Goal: Obtain resource: Download file/media

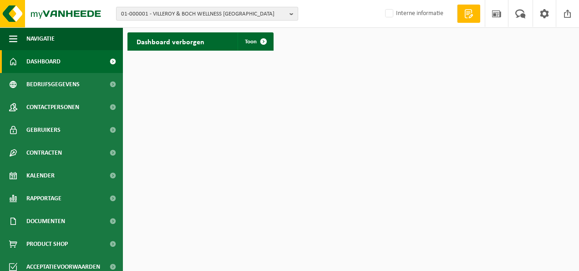
click at [292, 15] on b "button" at bounding box center [294, 13] width 8 height 13
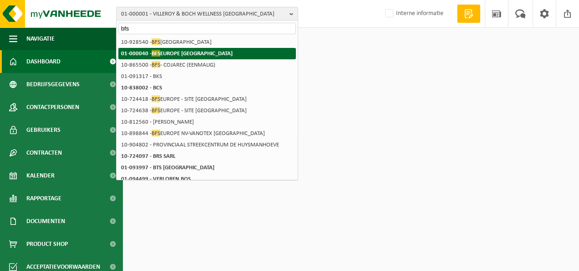
type input "bfs"
click at [167, 50] on strong "01-000040 - BFS EUROPE NV" at bounding box center [177, 53] width 112 height 7
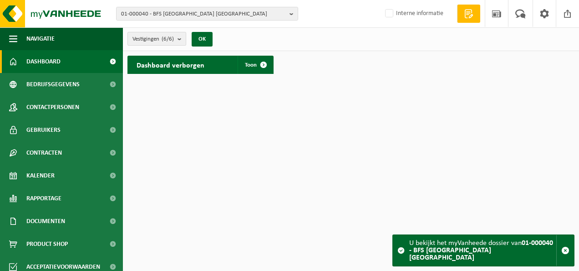
click at [182, 37] on b "submit" at bounding box center [182, 38] width 8 height 13
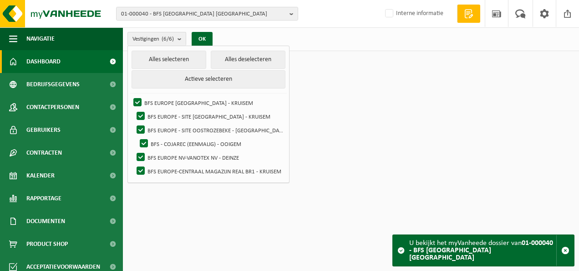
click at [333, 90] on html "01-000040 - BFS EUROPE NV 10-783552 - BEAULIEU INTERNATIONAL GROUP 10-783555 - …" at bounding box center [289, 135] width 579 height 271
click at [205, 39] on button "OK" at bounding box center [202, 39] width 21 height 15
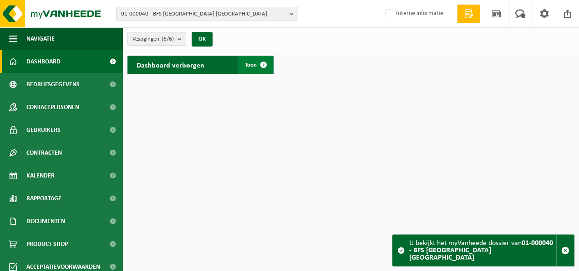
click at [265, 66] on span at bounding box center [264, 65] width 18 height 18
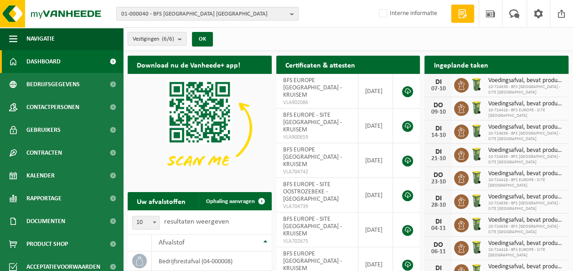
scroll to position [236, 0]
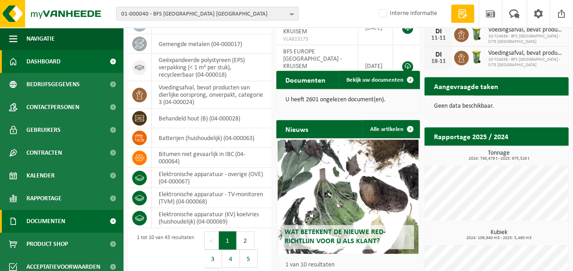
click at [57, 221] on span "Documenten" at bounding box center [45, 221] width 39 height 23
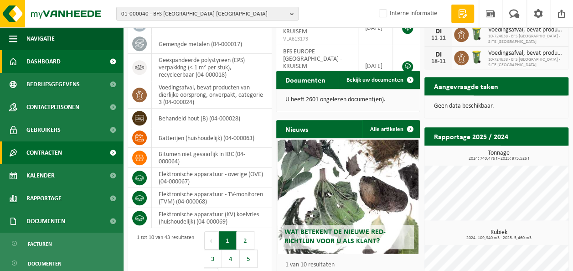
click at [56, 159] on span "Contracten" at bounding box center [44, 152] width 36 height 23
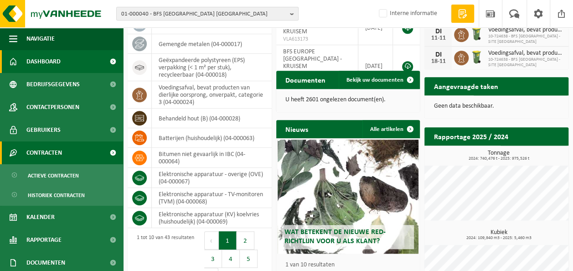
click at [56, 159] on span "Contracten" at bounding box center [44, 152] width 36 height 23
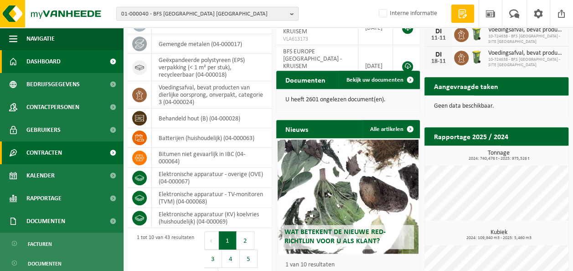
click at [60, 153] on span "Contracten" at bounding box center [44, 152] width 36 height 23
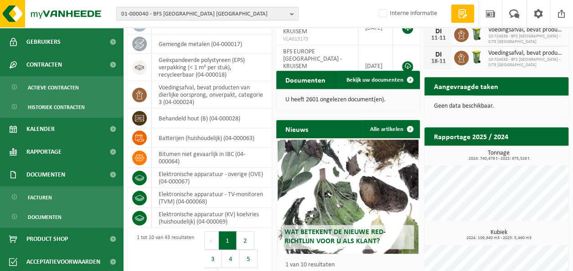
scroll to position [88, 0]
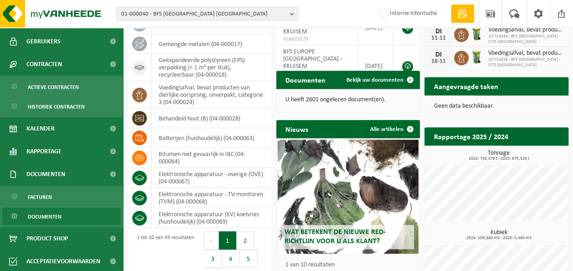
click at [48, 217] on span "Documenten" at bounding box center [45, 216] width 34 height 17
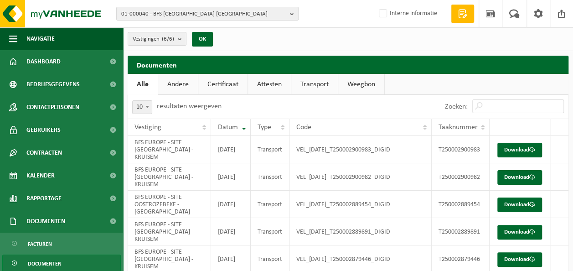
click at [215, 89] on link "Certificaat" at bounding box center [222, 84] width 49 height 21
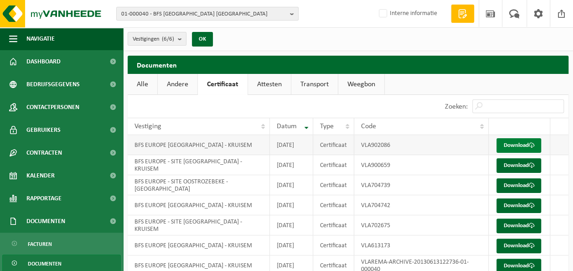
click at [523, 153] on link "Download" at bounding box center [518, 145] width 45 height 15
click at [513, 173] on link "Download" at bounding box center [518, 165] width 45 height 15
